Goal: Task Accomplishment & Management: Complete application form

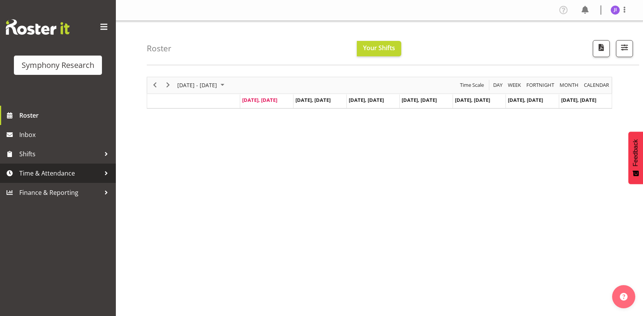
click at [83, 174] on span "Time & Attendance" at bounding box center [59, 173] width 81 height 12
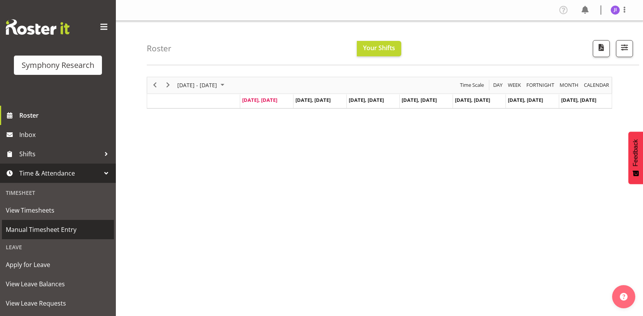
click at [64, 228] on span "Manual Timesheet Entry" at bounding box center [58, 230] width 104 height 12
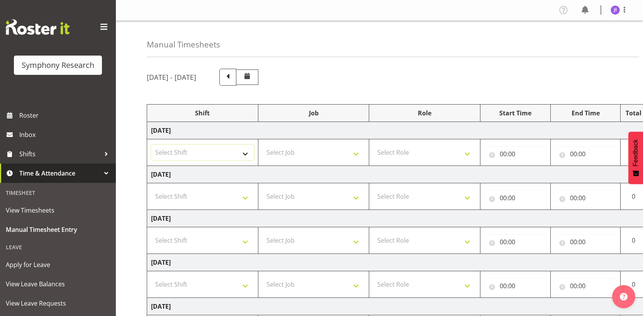
click at [213, 155] on select "Select Shift !!Weekend Residential (Roster IT Shift Label) *Business 9/10am ~ 4…" at bounding box center [202, 152] width 103 height 15
select select "48116"
click at [151, 145] on select "Select Shift !!Weekend Residential (Roster IT Shift Label) *Business 9/10am ~ 4…" at bounding box center [202, 152] width 103 height 15
click at [300, 154] on select "Select Job 550060 IF Admin 553492 World Poll Aus Wave 2 Main 2025 553493 World …" at bounding box center [313, 152] width 103 height 15
select select "10730"
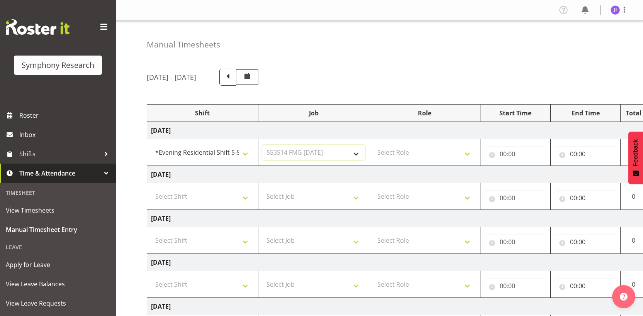
click at [262, 145] on select "Select Job 550060 IF Admin 553492 World Poll Aus Wave 2 Main 2025 553493 World …" at bounding box center [313, 152] width 103 height 15
click at [433, 146] on select "Select Role Interviewing Briefing" at bounding box center [424, 152] width 103 height 15
select select "47"
click at [373, 145] on select "Select Role Interviewing Briefing" at bounding box center [424, 152] width 103 height 15
click at [504, 156] on input "00:00" at bounding box center [515, 153] width 62 height 15
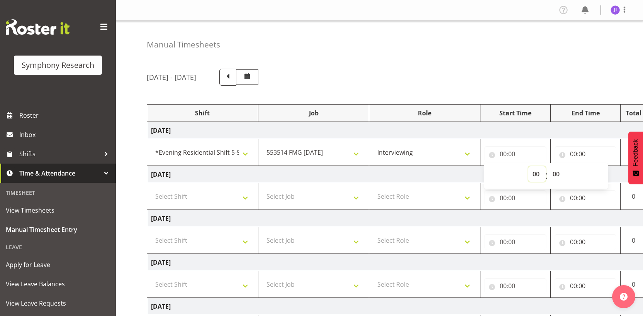
click at [531, 176] on select "00 01 02 03 04 05 06 07 08 09 10 11 12 13 14 15 16 17 18 19 20 21 22 23" at bounding box center [536, 173] width 17 height 15
select select "17"
click at [528, 166] on select "00 01 02 03 04 05 06 07 08 09 10 11 12 13 14 15 16 17 18 19 20 21 22 23" at bounding box center [536, 173] width 17 height 15
type input "17:00"
click at [572, 154] on input "00:00" at bounding box center [585, 153] width 62 height 15
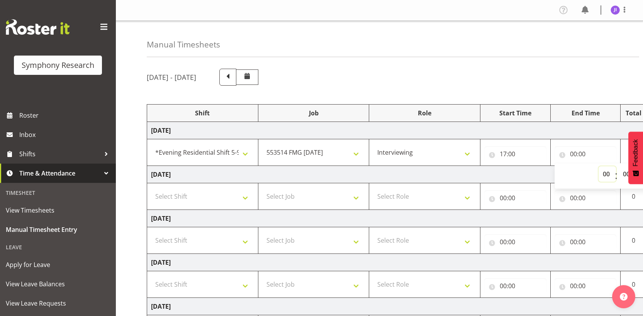
click at [602, 174] on select "00 01 02 03 04 05 06 07 08 09 10 11 12 13 14 15 16 17 18 19 20 21 22 23" at bounding box center [606, 173] width 17 height 15
select select "21"
click at [598, 166] on select "00 01 02 03 04 05 06 07 08 09 10 11 12 13 14 15 16 17 18 19 20 21 22 23" at bounding box center [606, 173] width 17 height 15
type input "21:00"
click at [512, 60] on div "Manual Timesheets [DATE] - [DATE] Shift Job Role Start Time End Time Total [DAT…" at bounding box center [379, 247] width 527 height 452
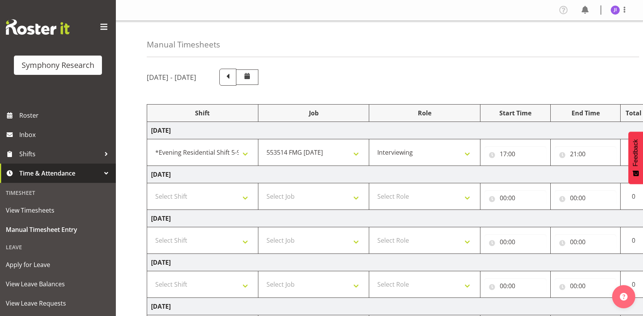
scroll to position [163, 0]
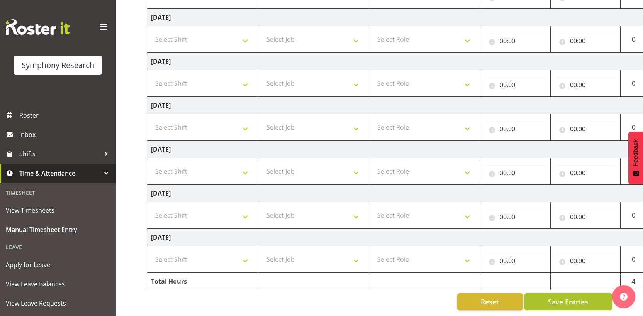
click at [557, 297] on span "Save Entries" at bounding box center [568, 302] width 40 height 10
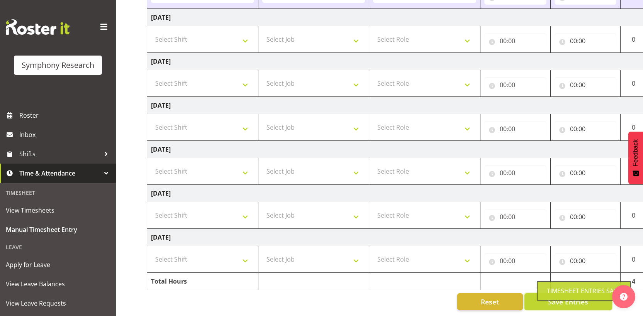
scroll to position [0, 0]
